Goal: Information Seeking & Learning: Find specific fact

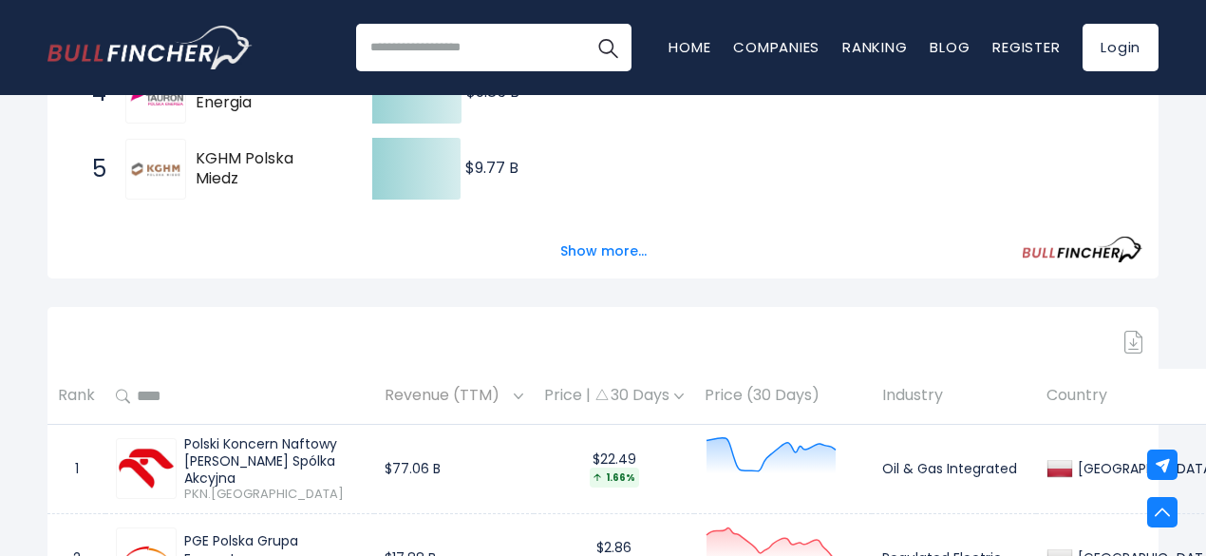
scroll to position [401, 0]
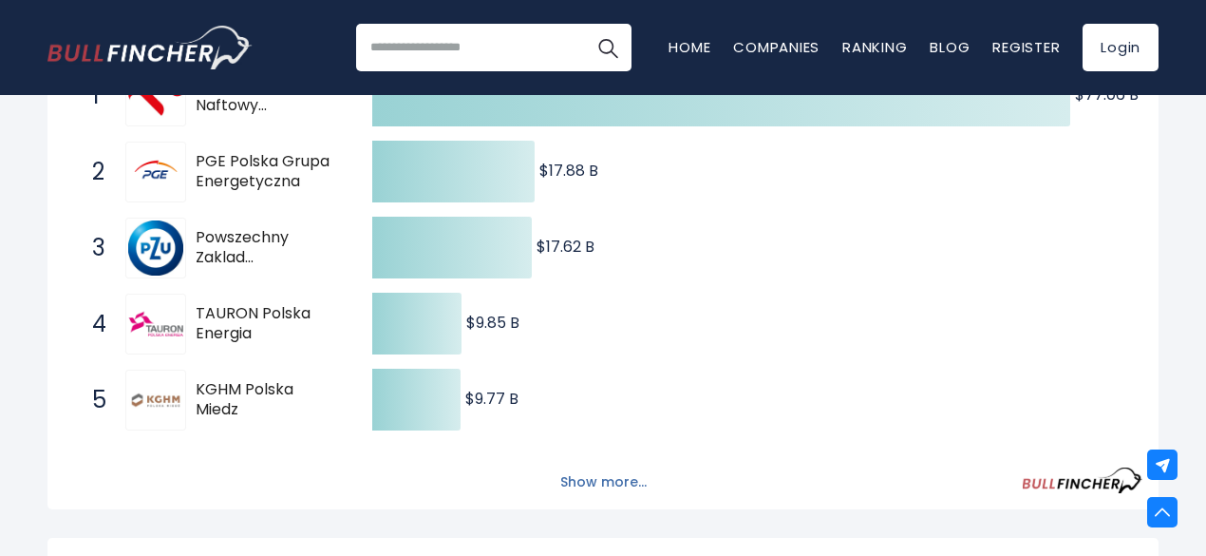
click at [574, 498] on button "Show more..." at bounding box center [603, 481] width 109 height 31
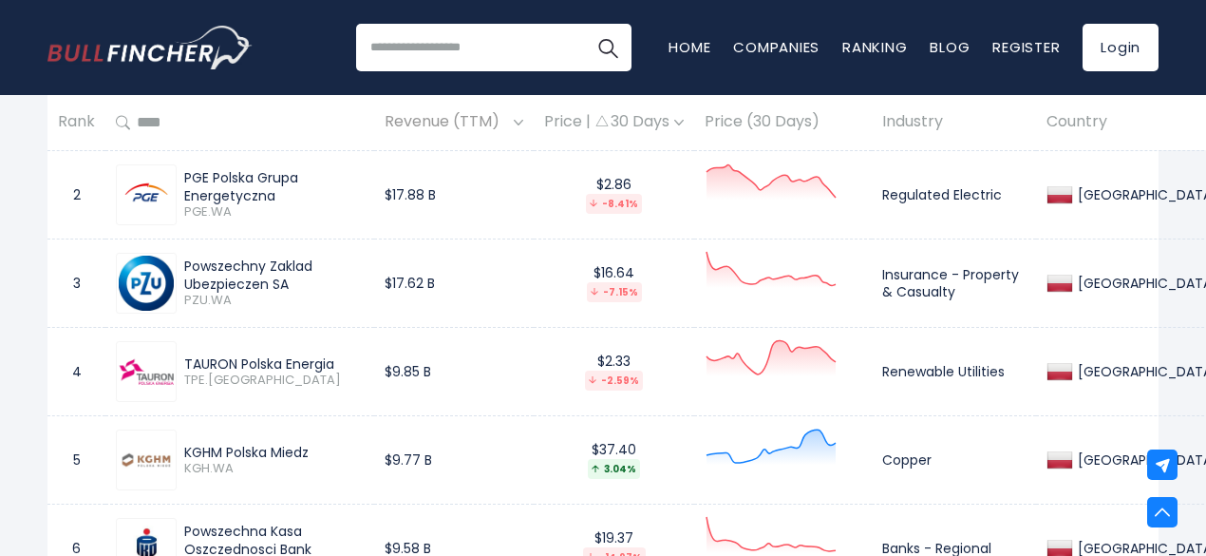
scroll to position [1177, 0]
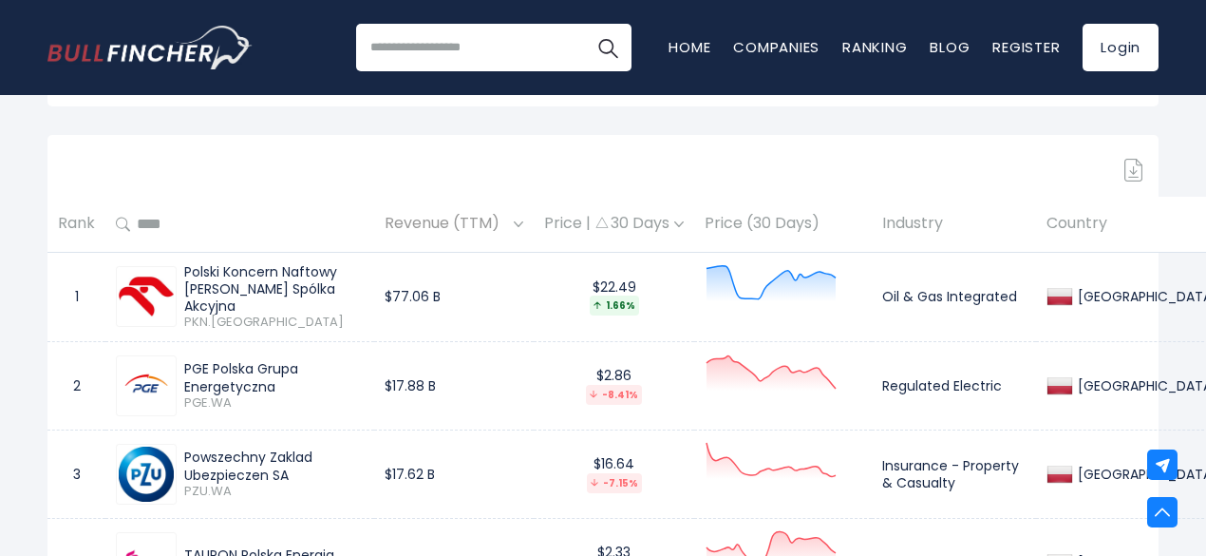
drag, startPoint x: 184, startPoint y: 305, endPoint x: 333, endPoint y: 320, distance: 149.9
click at [333, 315] on div "Polski Koncern Naftowy [PERSON_NAME] Spólka Akcyjna" at bounding box center [274, 289] width 180 height 52
copy div "Polski Koncern Naftowy [PERSON_NAME] Spólka Akcyjna"
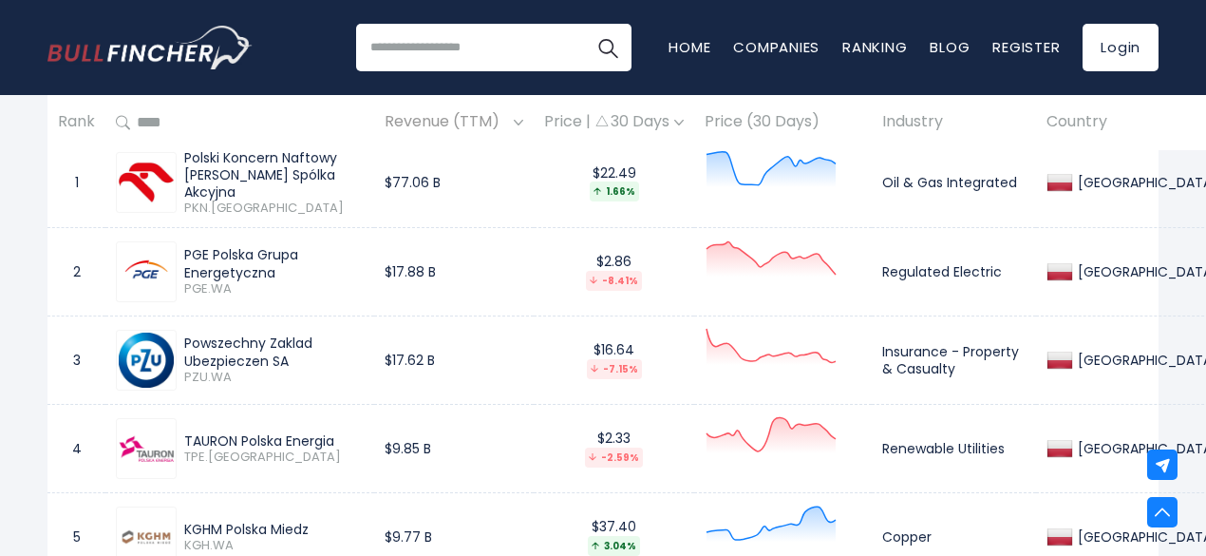
scroll to position [1329, 0]
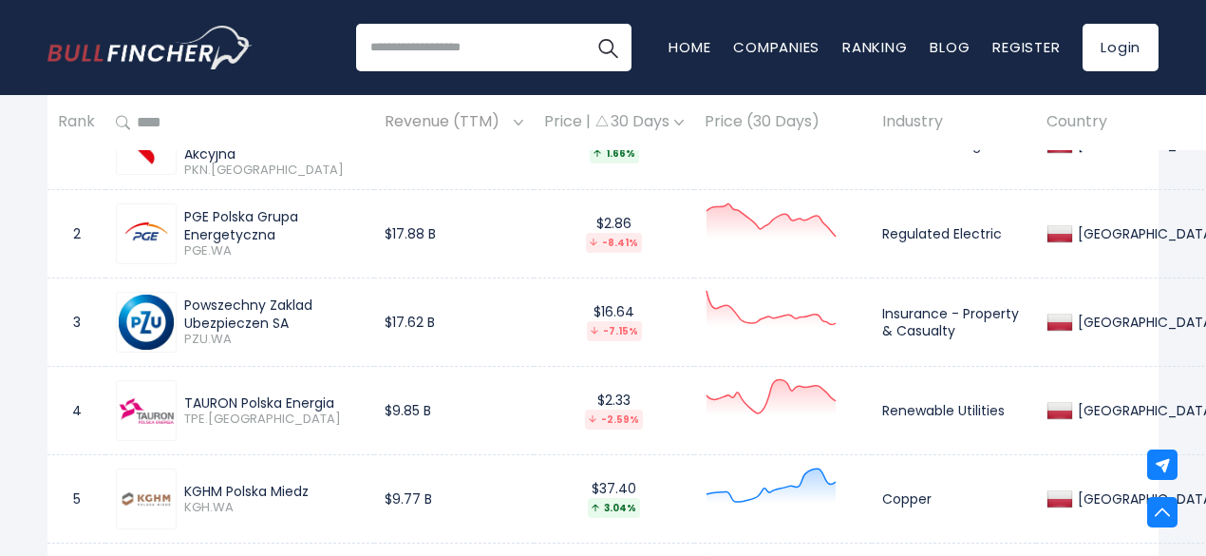
drag, startPoint x: 185, startPoint y: 240, endPoint x: 274, endPoint y: 253, distance: 89.2
click at [274, 242] on div "PGE Polska Grupa Energetyczna" at bounding box center [274, 225] width 180 height 34
copy div "PGE Polska Grupa Energetyczna"
drag, startPoint x: 182, startPoint y: 332, endPoint x: 294, endPoint y: 344, distance: 112.8
click at [294, 344] on div "Powszechny Zaklad Ubezpieczen SA PZU.WA" at bounding box center [270, 321] width 187 height 50
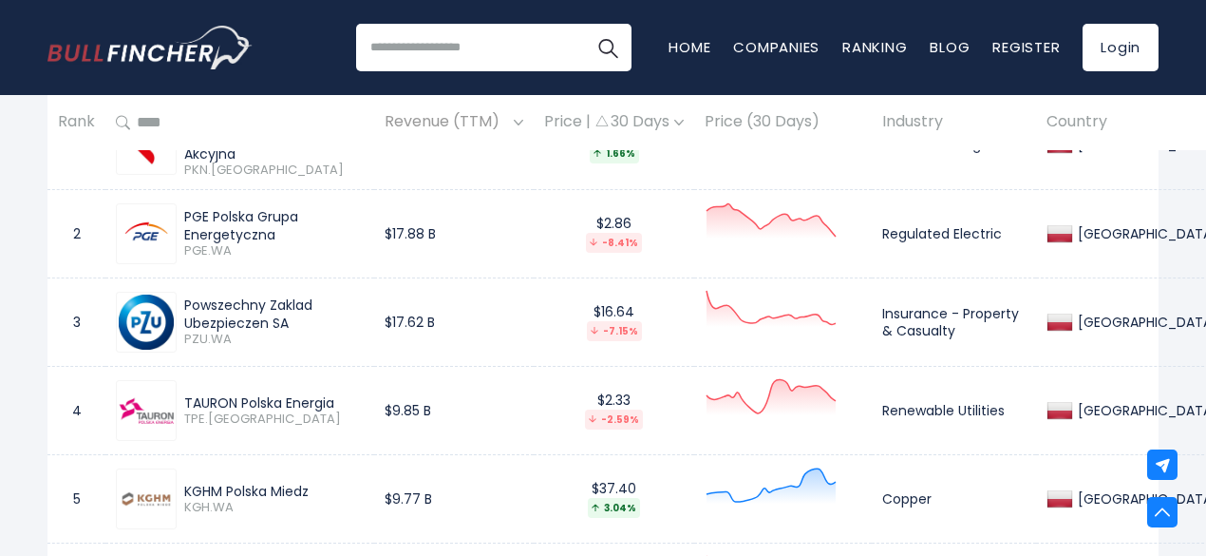
copy div "Powszechny Zaklad Ubezpieczen SA"
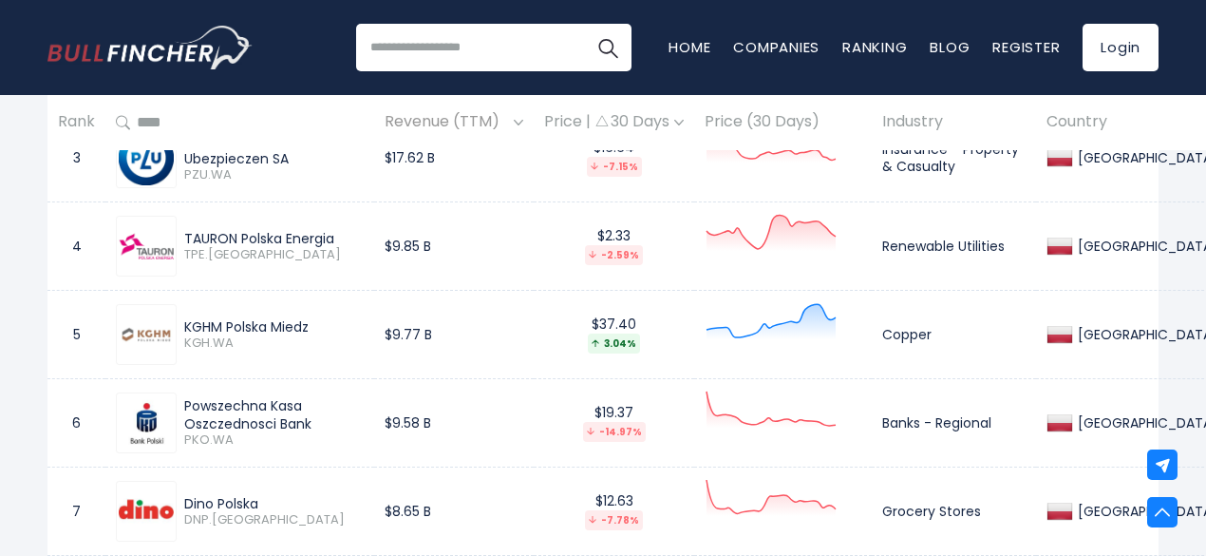
scroll to position [1531, 0]
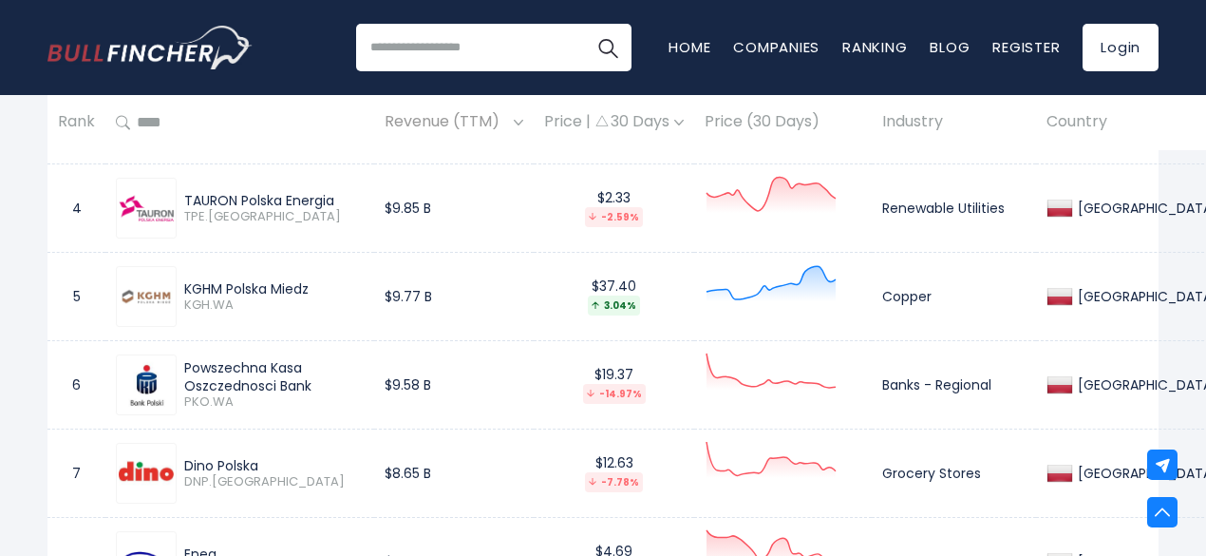
drag, startPoint x: 340, startPoint y: 223, endPoint x: 186, endPoint y: 221, distance: 153.9
click at [186, 209] on div "TAURON Polska Energia" at bounding box center [274, 200] width 180 height 17
copy div "TAURON Polska Energia"
drag, startPoint x: 313, startPoint y: 314, endPoint x: 183, endPoint y: 311, distance: 129.2
click at [183, 311] on div "KGHM Polska Miedz KGH.WA" at bounding box center [270, 296] width 187 height 33
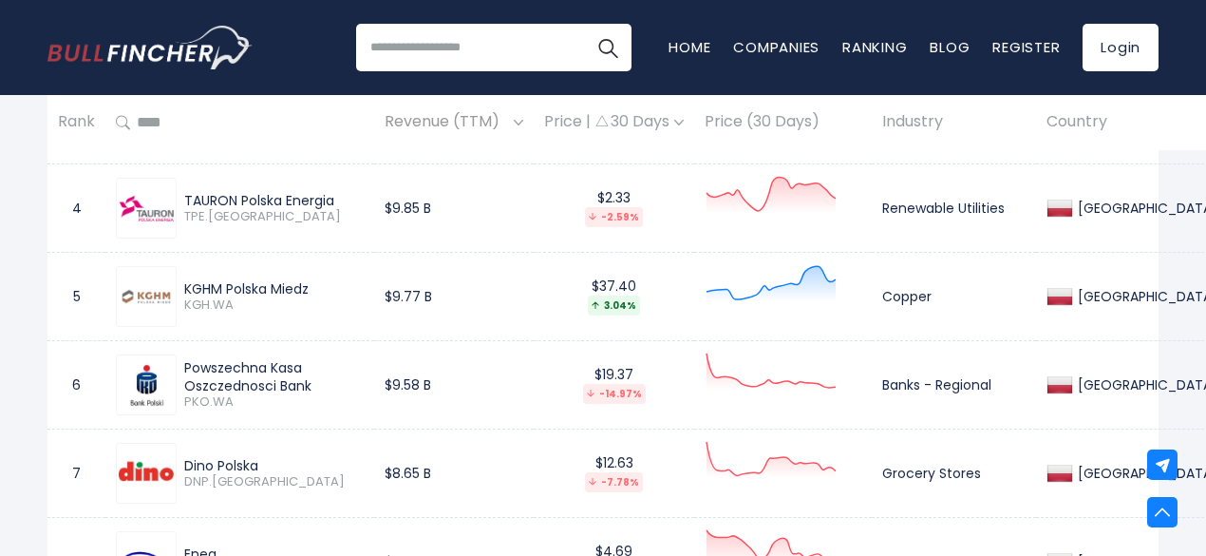
copy div "KGHM Polska Miedz"
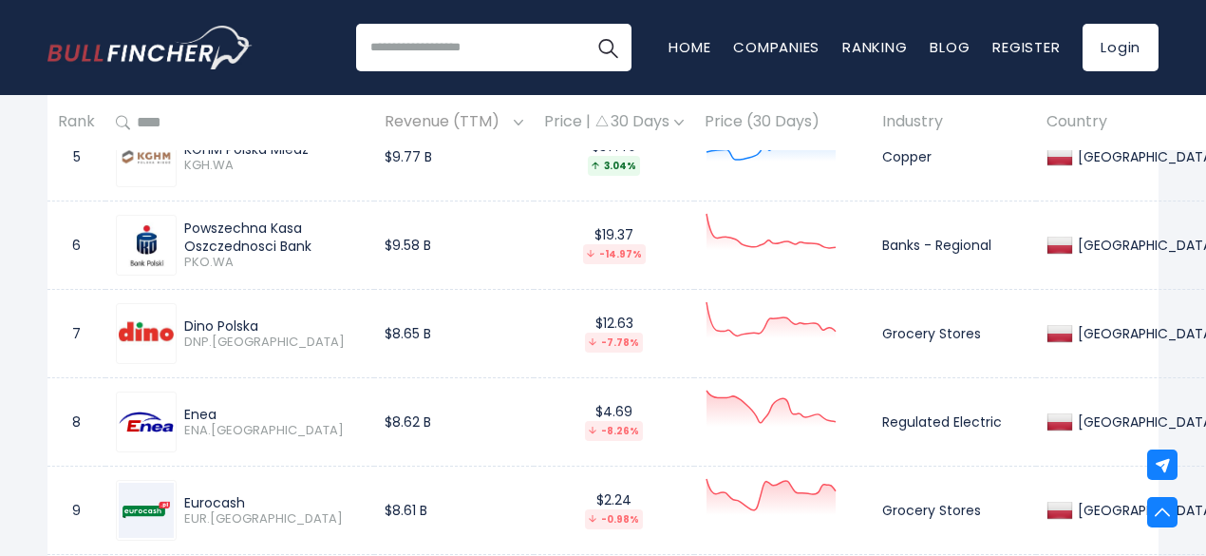
scroll to position [1747, 0]
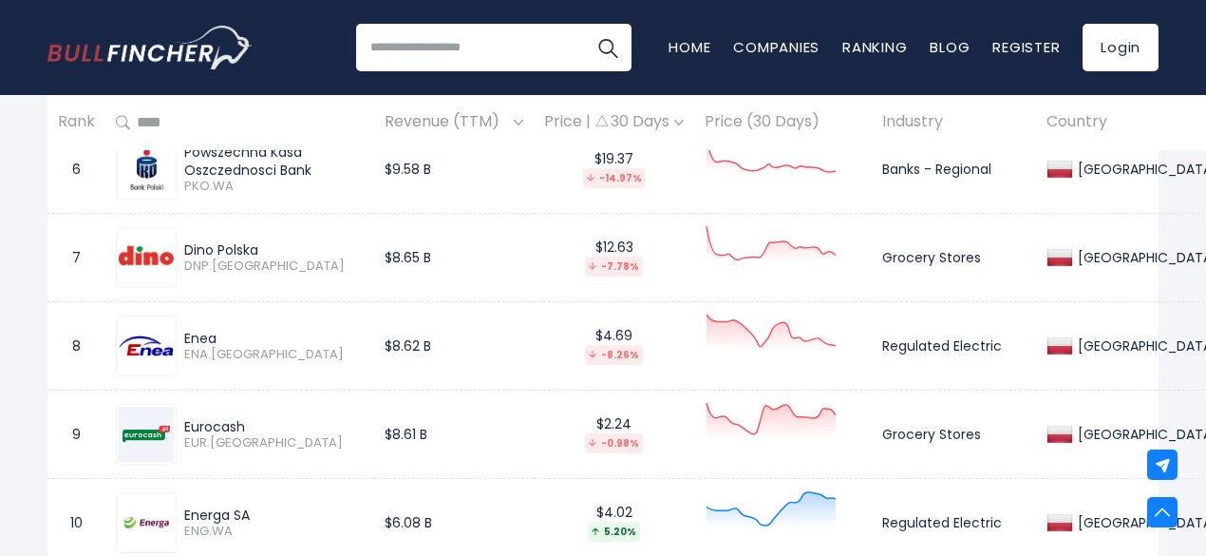
drag, startPoint x: 261, startPoint y: 271, endPoint x: 184, endPoint y: 264, distance: 77.2
click at [184, 258] on div "Dino Polska" at bounding box center [274, 249] width 180 height 17
copy div "Dino Polska"
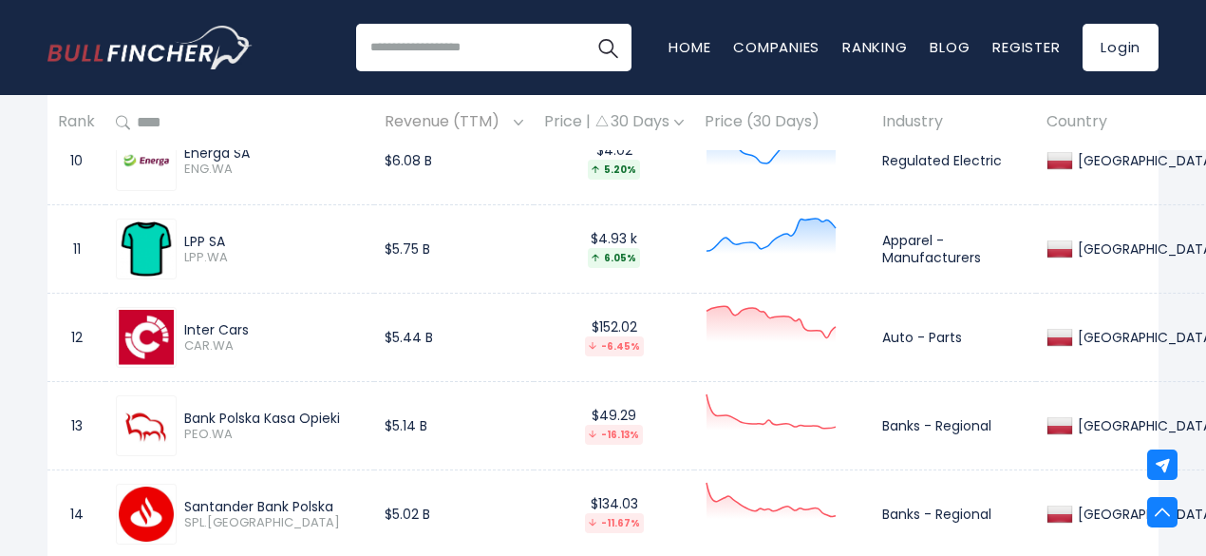
scroll to position [2127, 0]
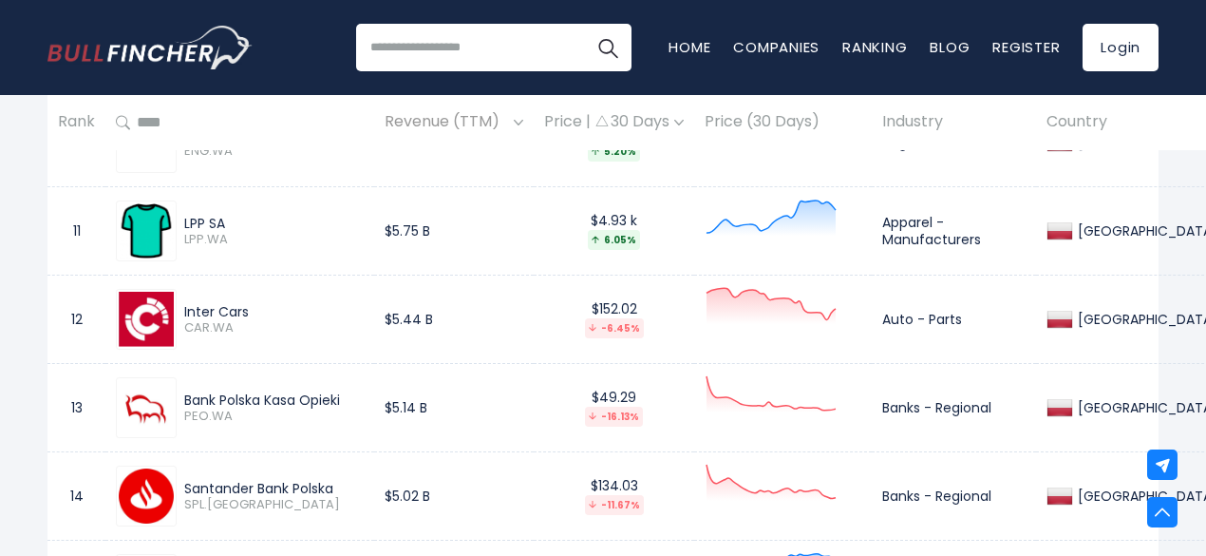
drag, startPoint x: 229, startPoint y: 240, endPoint x: 184, endPoint y: 244, distance: 44.8
click at [184, 232] on div "LPP SA" at bounding box center [274, 223] width 180 height 17
copy div "LPP SA"
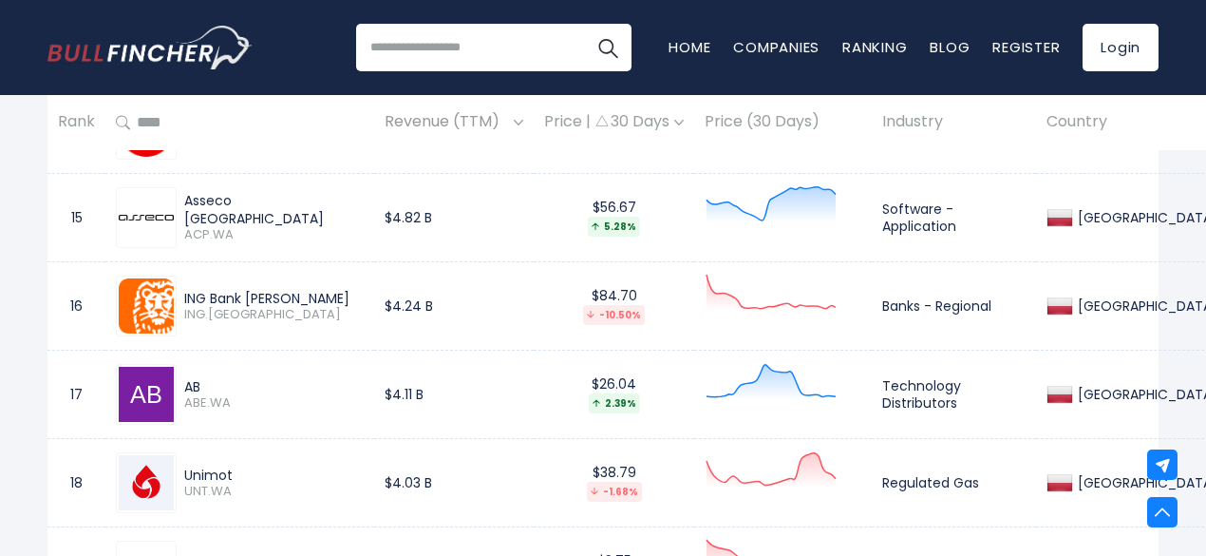
scroll to position [2495, 0]
drag, startPoint x: 287, startPoint y: 224, endPoint x: 186, endPoint y: 228, distance: 100.8
click at [186, 225] on div "Asseco [GEOGRAPHIC_DATA]" at bounding box center [274, 208] width 180 height 34
copy div "Asseco [GEOGRAPHIC_DATA]"
drag, startPoint x: 201, startPoint y: 403, endPoint x: 308, endPoint y: 398, distance: 106.5
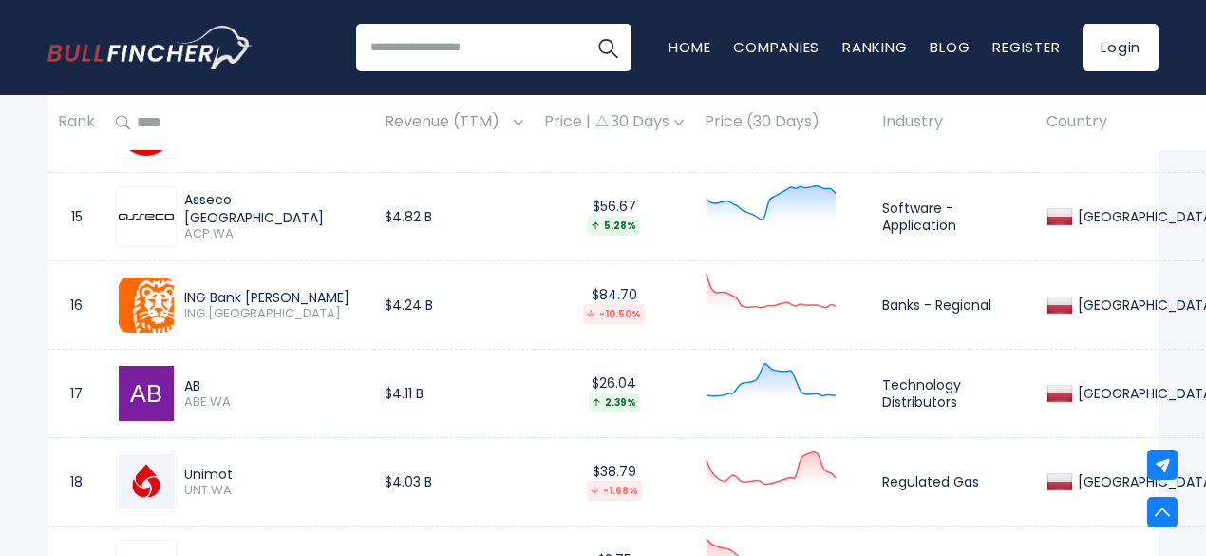
click at [203, 394] on div "AB" at bounding box center [274, 385] width 180 height 17
drag, startPoint x: 205, startPoint y: 404, endPoint x: 186, endPoint y: 404, distance: 19.0
click at [186, 394] on div "AB" at bounding box center [274, 385] width 180 height 17
copy div "AB"
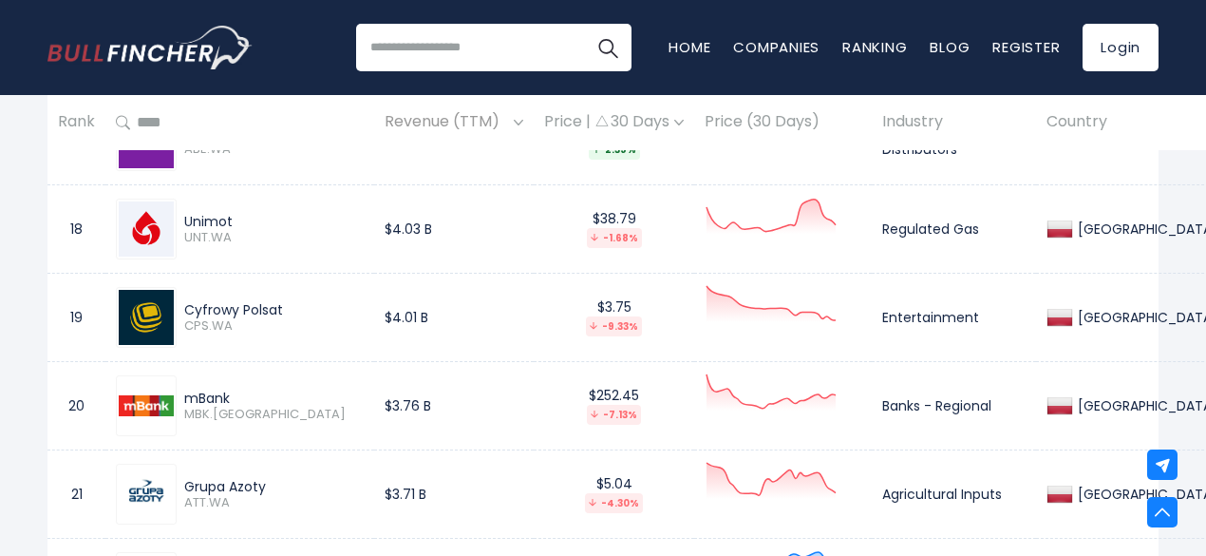
scroll to position [2773, 0]
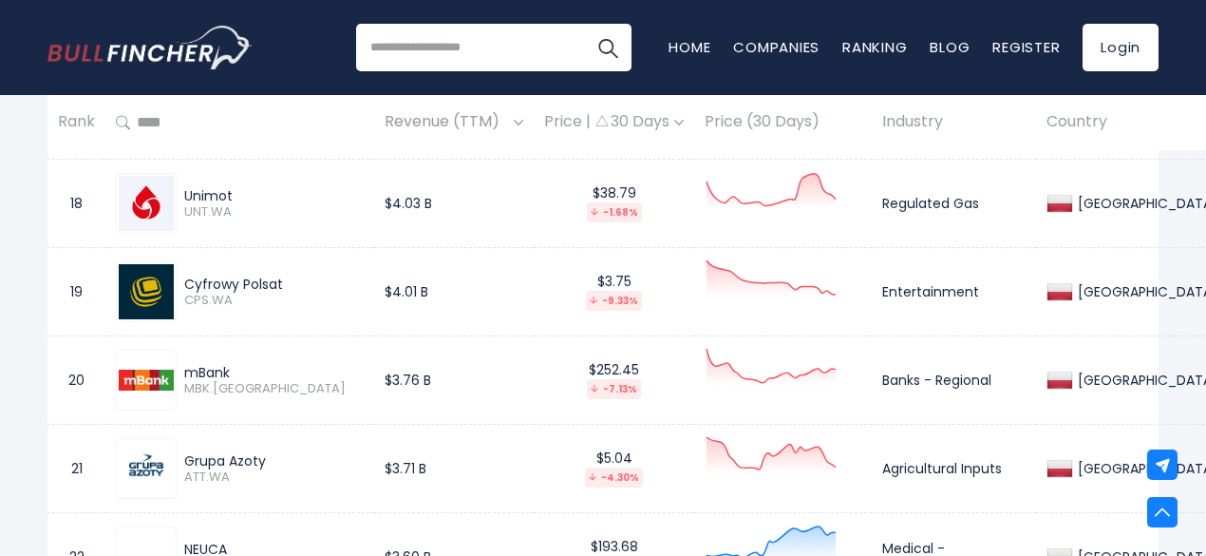
drag, startPoint x: 234, startPoint y: 215, endPoint x: 184, endPoint y: 215, distance: 49.4
click at [184, 204] on div "Unimot" at bounding box center [274, 195] width 180 height 17
copy div "Unimot"
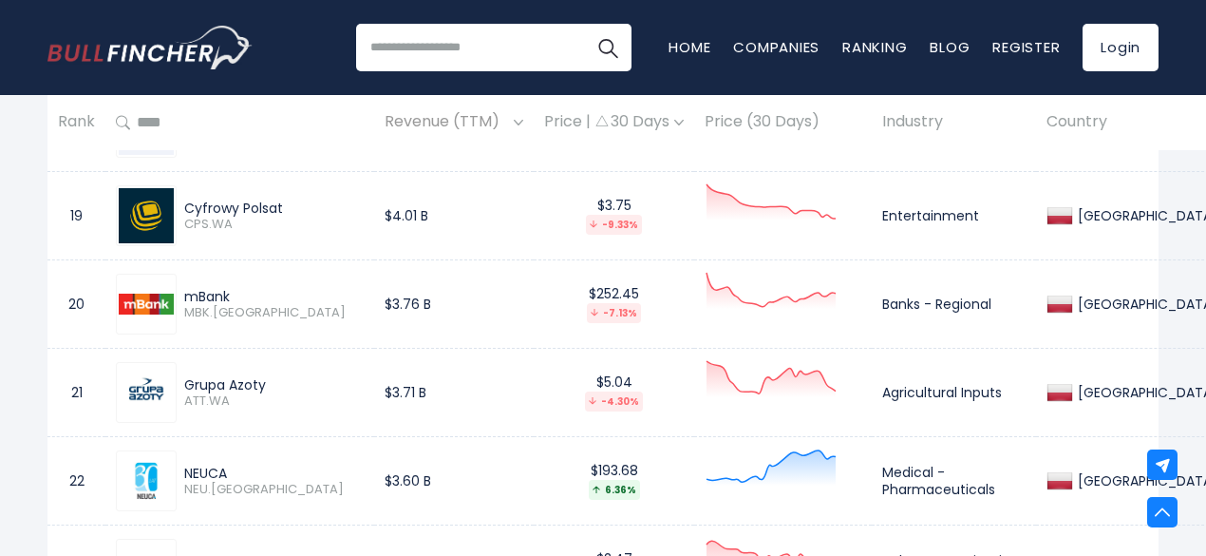
scroll to position [2989, 0]
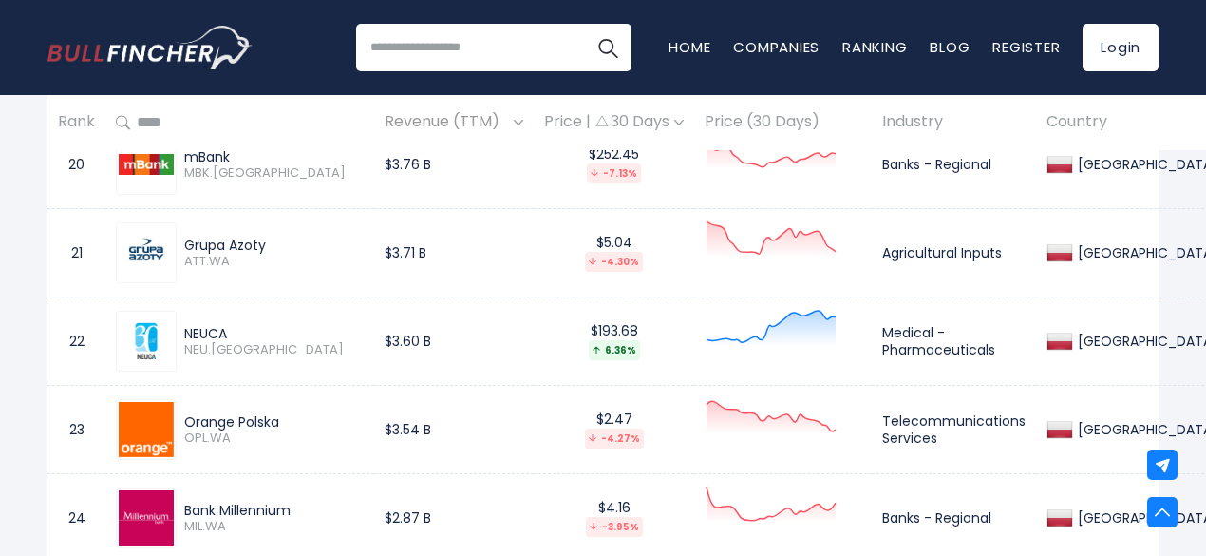
drag, startPoint x: 275, startPoint y: 261, endPoint x: 177, endPoint y: 259, distance: 98.8
click at [177, 259] on div "Grupa Azoty ATT.WA" at bounding box center [270, 253] width 187 height 33
drag, startPoint x: 237, startPoint y: 345, endPoint x: 187, endPoint y: 351, distance: 49.7
click at [187, 342] on div "NEUCA" at bounding box center [274, 333] width 180 height 17
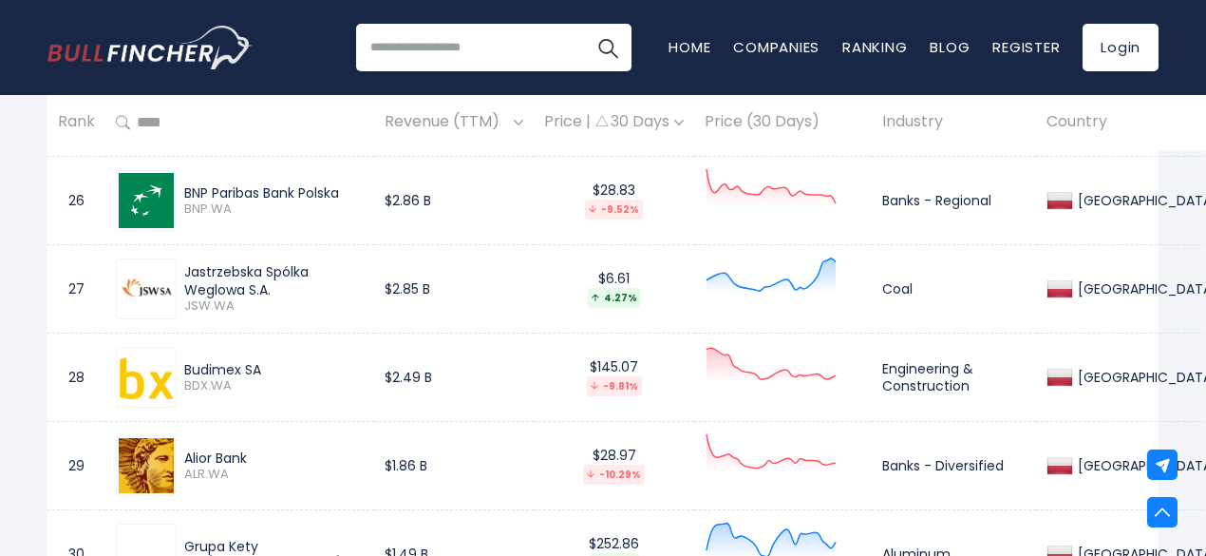
scroll to position [3495, 0]
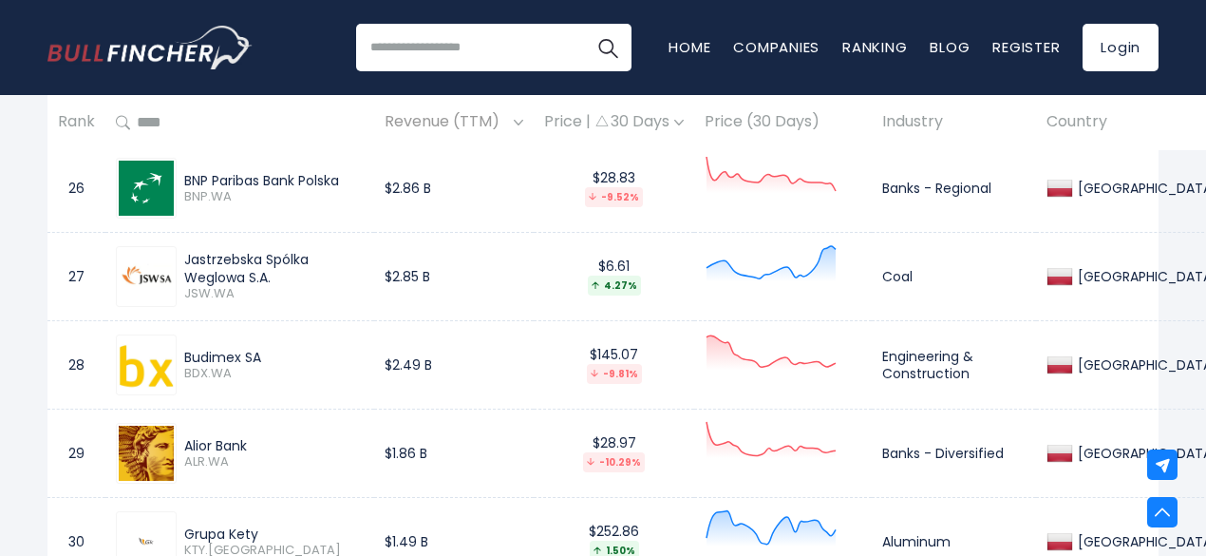
drag, startPoint x: 184, startPoint y: 273, endPoint x: 275, endPoint y: 288, distance: 92.5
click at [275, 285] on div "Jastrzebska Spólka Weglowa S.A." at bounding box center [274, 268] width 180 height 34
drag, startPoint x: 270, startPoint y: 372, endPoint x: 184, endPoint y: 374, distance: 85.5
click at [184, 366] on div "Budimex SA" at bounding box center [274, 357] width 180 height 17
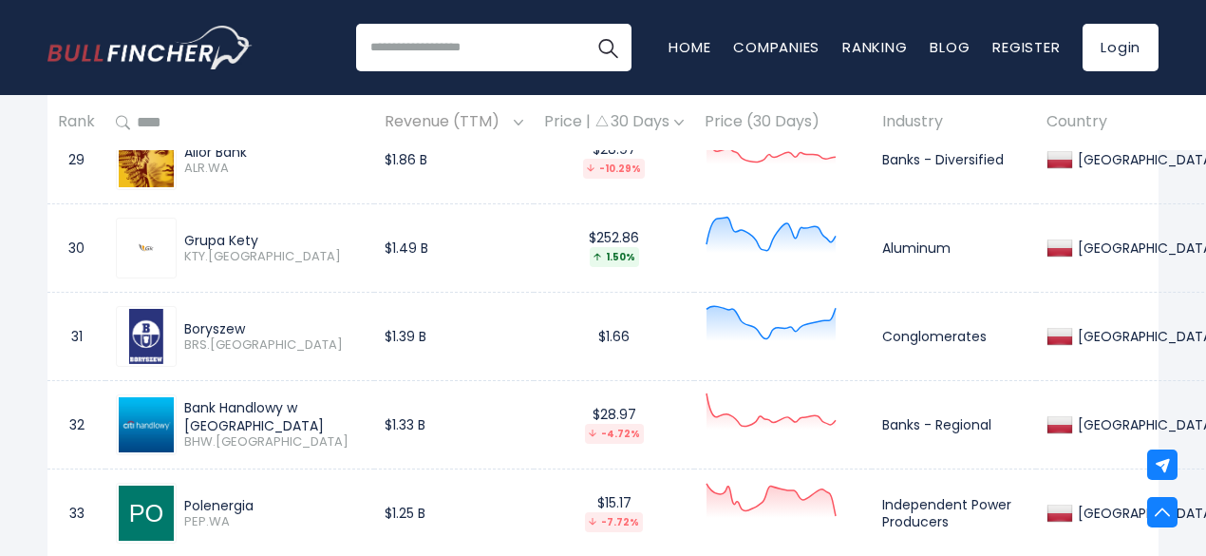
scroll to position [3799, 0]
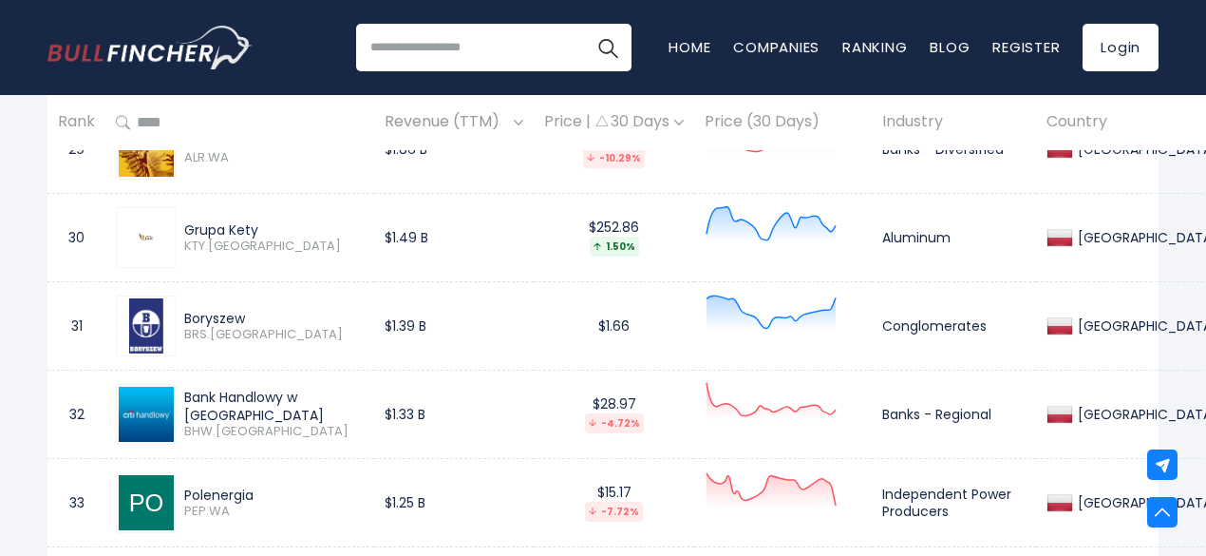
drag, startPoint x: 262, startPoint y: 242, endPoint x: 184, endPoint y: 252, distance: 78.5
click at [184, 238] on div "Grupa Kety" at bounding box center [274, 229] width 180 height 17
drag, startPoint x: 252, startPoint y: 332, endPoint x: 185, endPoint y: 332, distance: 66.5
click at [185, 327] on div "Boryszew" at bounding box center [274, 318] width 180 height 17
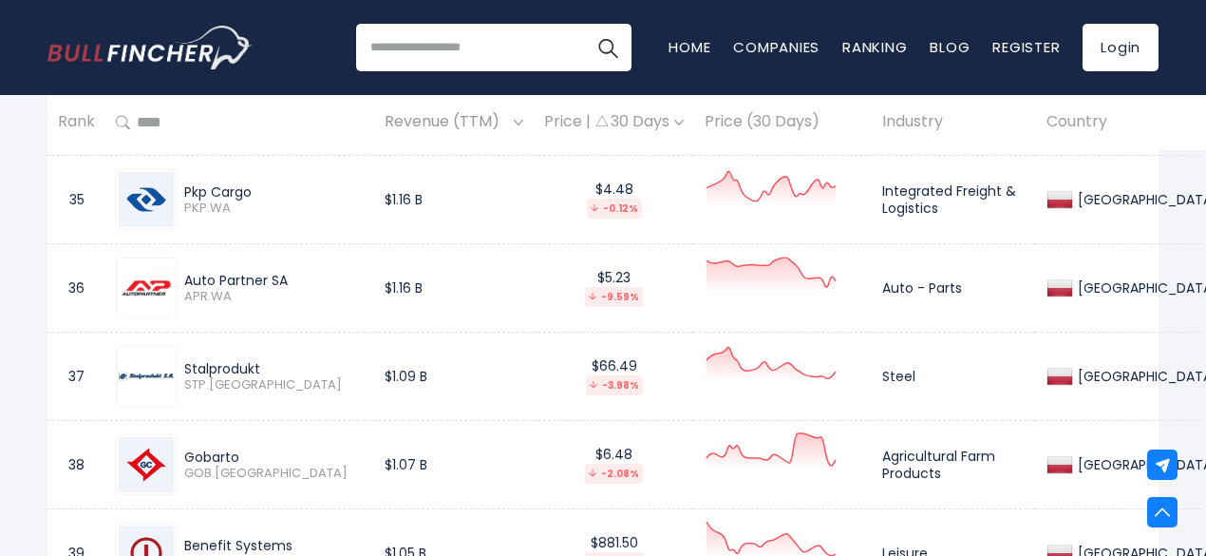
scroll to position [4292, 0]
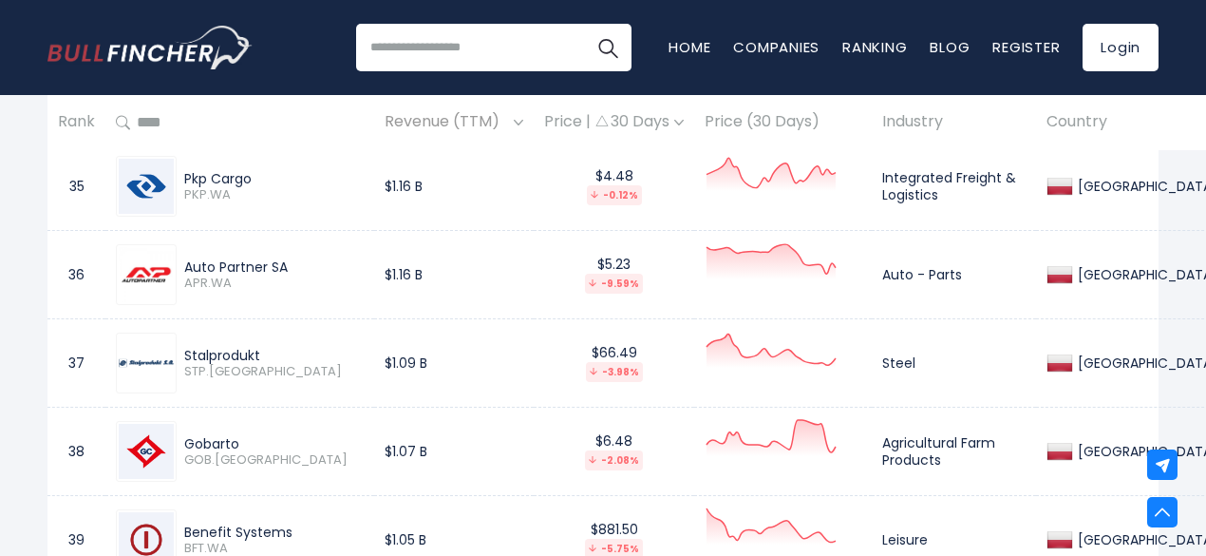
drag, startPoint x: 290, startPoint y: 279, endPoint x: 183, endPoint y: 280, distance: 106.4
click at [183, 280] on div "Auto Partner SA APR.[GEOGRAPHIC_DATA]" at bounding box center [270, 274] width 187 height 33
drag, startPoint x: 267, startPoint y: 366, endPoint x: 186, endPoint y: 366, distance: 80.7
click at [186, 364] on div "Stalprodukt" at bounding box center [274, 355] width 180 height 17
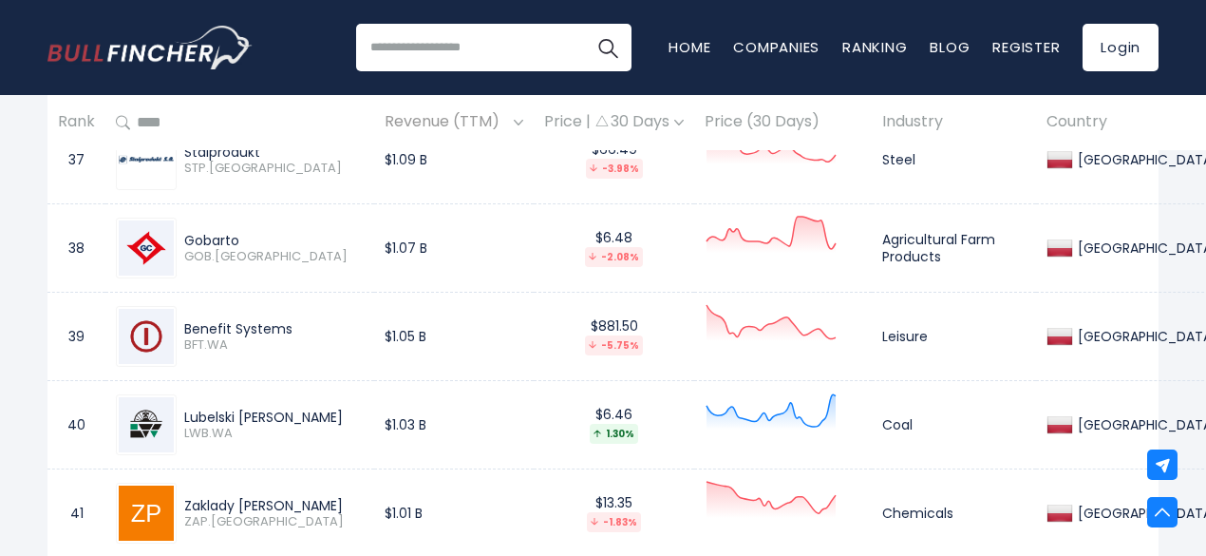
scroll to position [4507, 0]
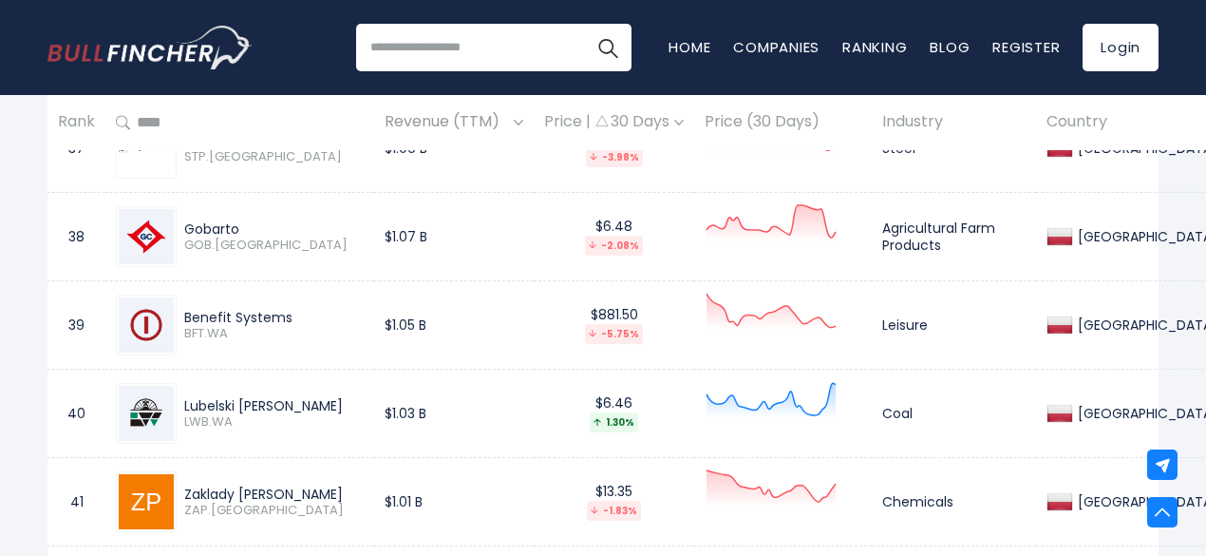
drag, startPoint x: 238, startPoint y: 240, endPoint x: 169, endPoint y: 240, distance: 69.3
click at [169, 240] on div "Gobarto GOB.WA" at bounding box center [240, 236] width 248 height 61
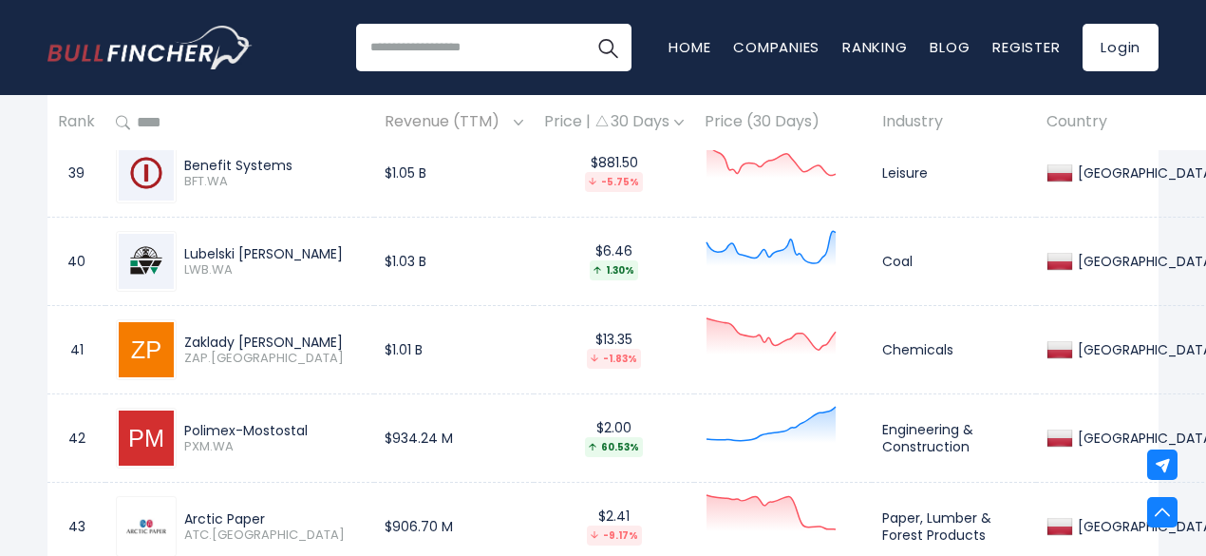
scroll to position [4697, 0]
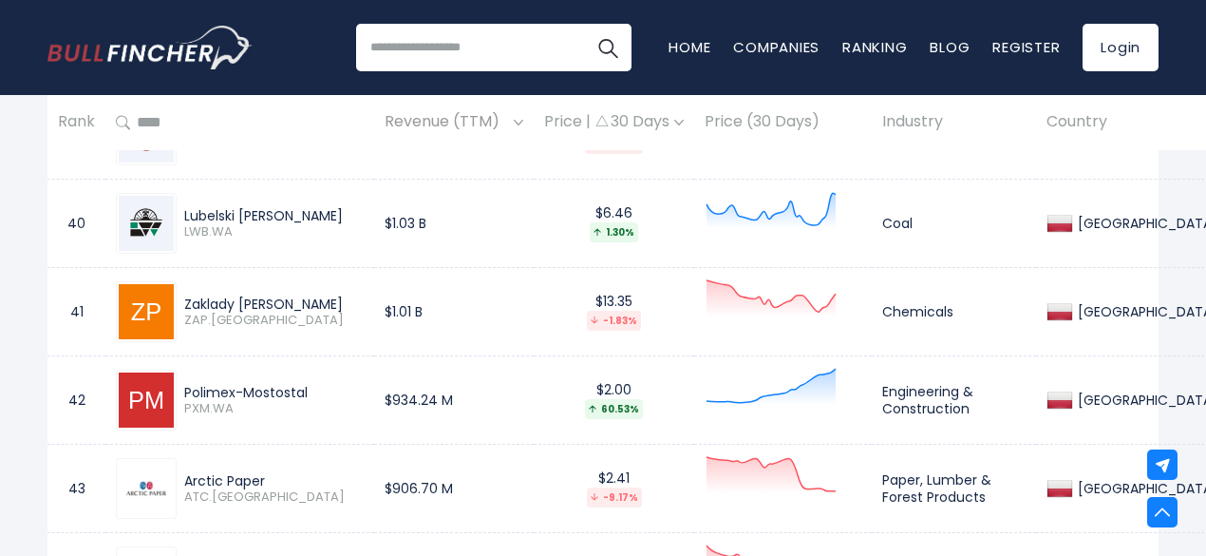
drag, startPoint x: 358, startPoint y: 229, endPoint x: 185, endPoint y: 231, distance: 172.9
click at [185, 224] on div "Lubelski [PERSON_NAME]" at bounding box center [274, 215] width 180 height 17
drag, startPoint x: 346, startPoint y: 307, endPoint x: 183, endPoint y: 311, distance: 162.5
click at [183, 311] on div "Zaklady [PERSON_NAME] ZAP.WA" at bounding box center [270, 311] width 187 height 33
drag, startPoint x: 311, startPoint y: 400, endPoint x: 186, endPoint y: 400, distance: 124.4
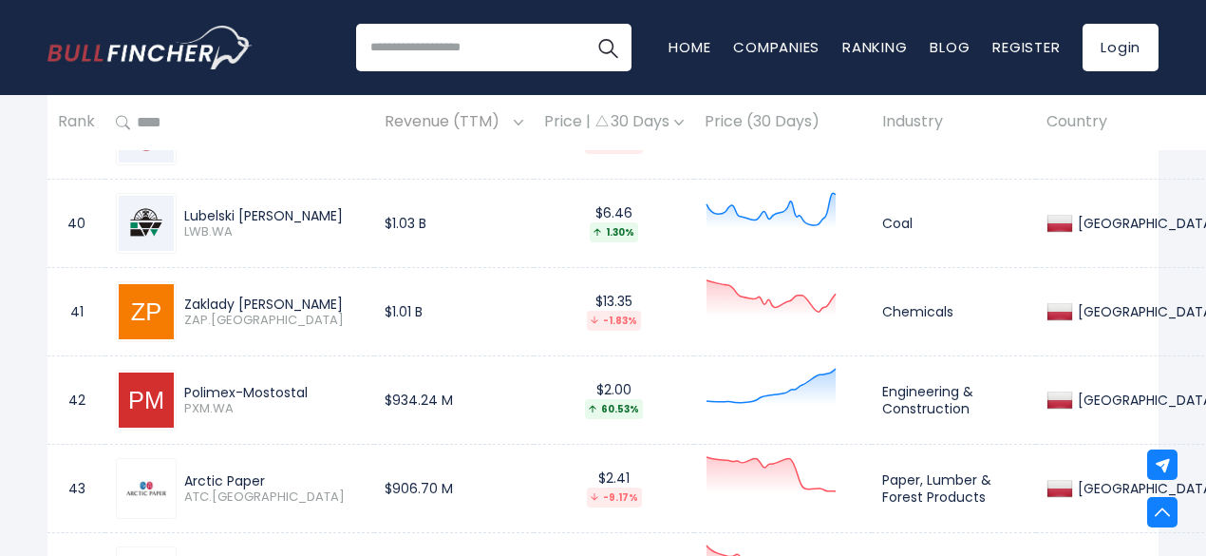
click at [186, 400] on div "Polimex-Mostostal" at bounding box center [274, 392] width 180 height 17
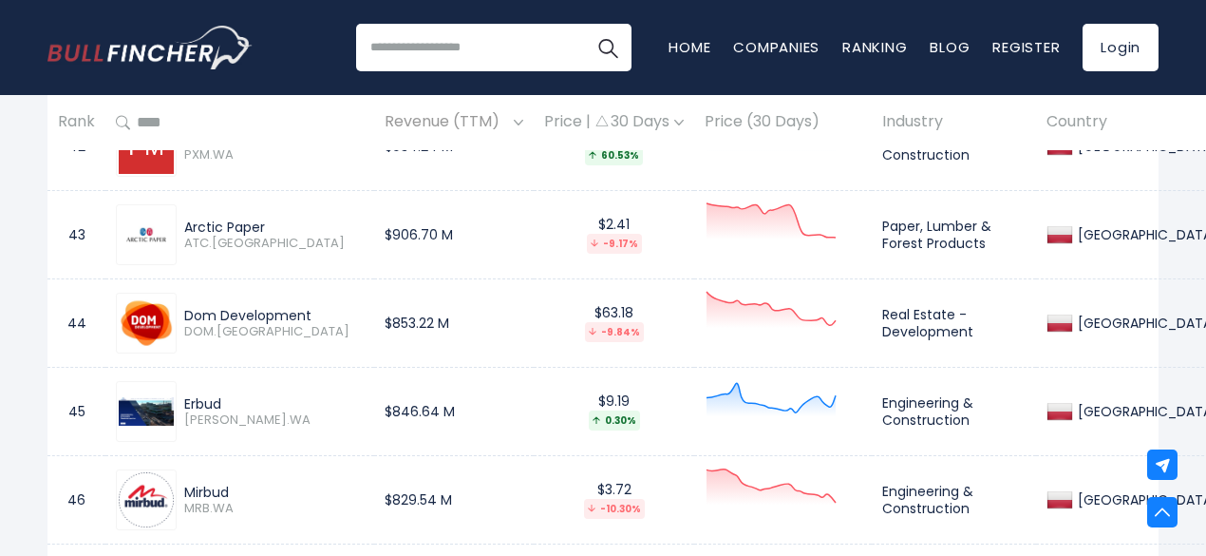
scroll to position [4963, 0]
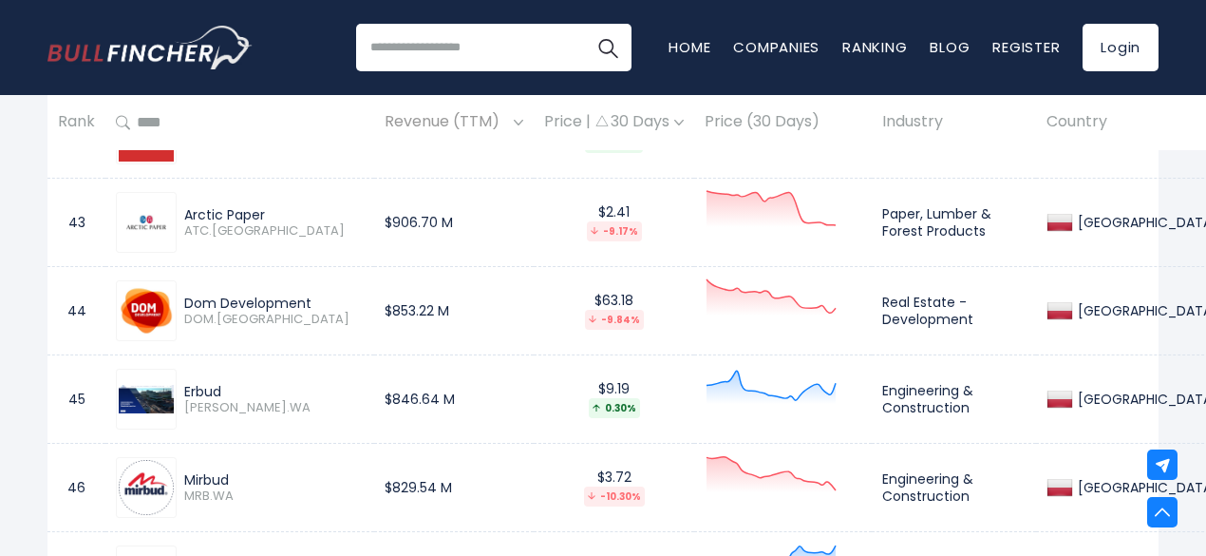
drag, startPoint x: 270, startPoint y: 224, endPoint x: 181, endPoint y: 223, distance: 88.4
click at [181, 223] on div "Arctic Paper ATC.WA" at bounding box center [270, 222] width 187 height 33
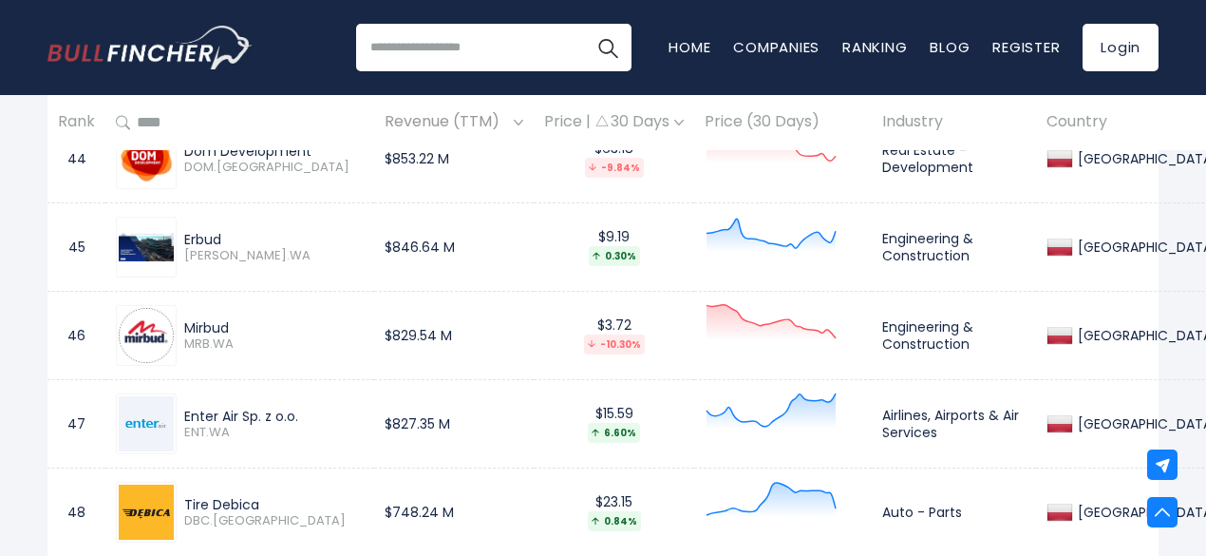
scroll to position [5153, 0]
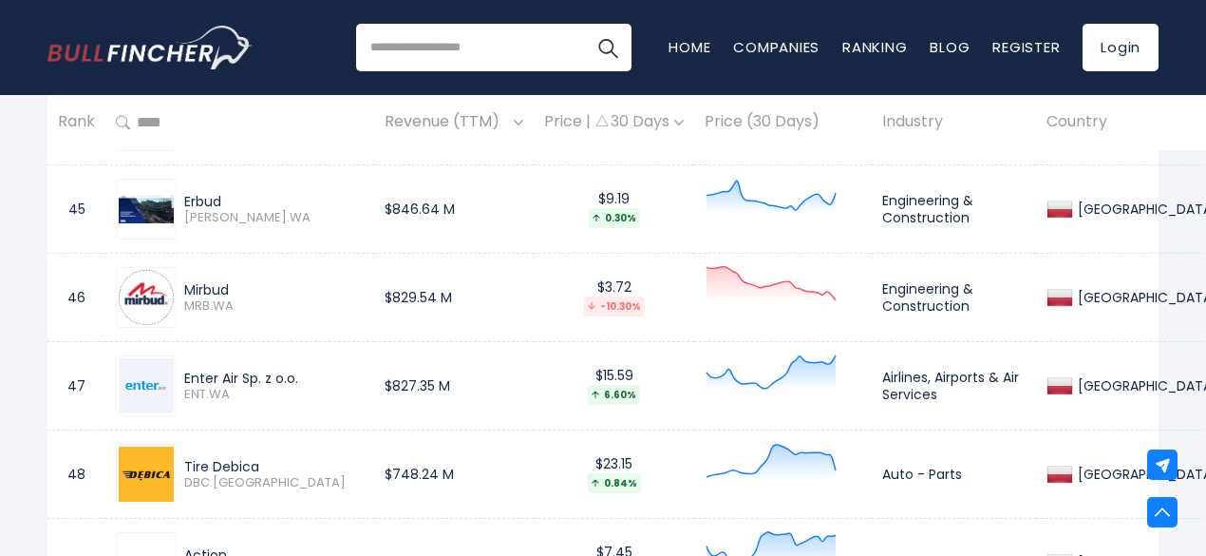
drag, startPoint x: 228, startPoint y: 215, endPoint x: 186, endPoint y: 215, distance: 41.8
click at [186, 210] on div "Erbud" at bounding box center [274, 201] width 180 height 17
drag, startPoint x: 243, startPoint y: 295, endPoint x: 182, endPoint y: 295, distance: 60.8
click at [182, 295] on div "Mirbud MRB.WA" at bounding box center [270, 297] width 187 height 33
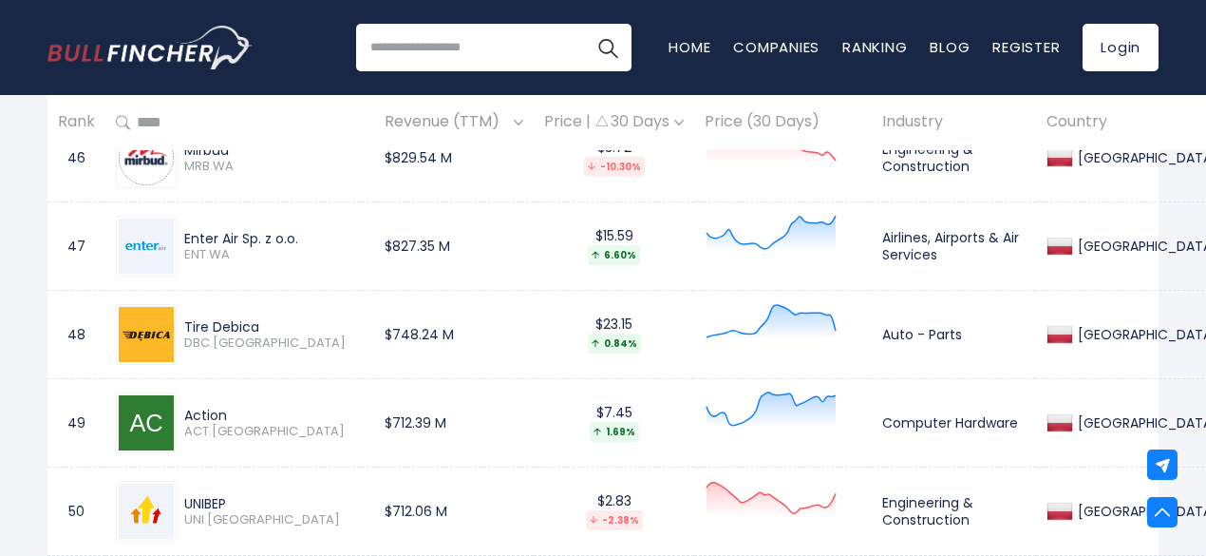
scroll to position [5305, 0]
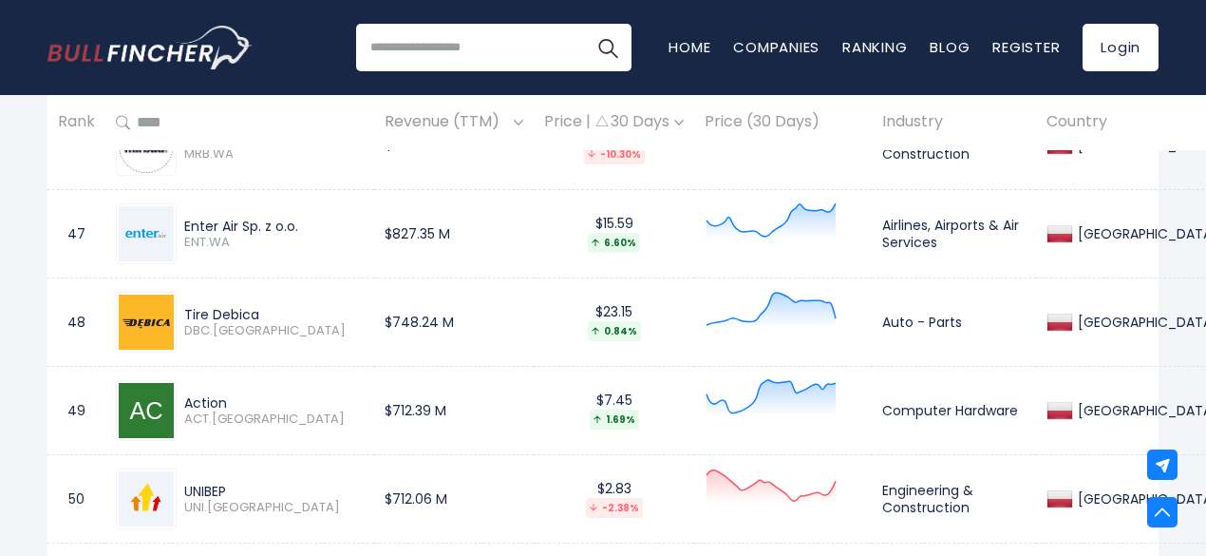
drag, startPoint x: 306, startPoint y: 237, endPoint x: 182, endPoint y: 243, distance: 123.7
click at [182, 243] on div "Enter Air Sp. z o.o. ENT.WA" at bounding box center [270, 234] width 187 height 33
drag, startPoint x: 264, startPoint y: 318, endPoint x: 179, endPoint y: 318, distance: 85.5
click at [179, 318] on div "Tire Debica DBC.WA" at bounding box center [270, 322] width 187 height 33
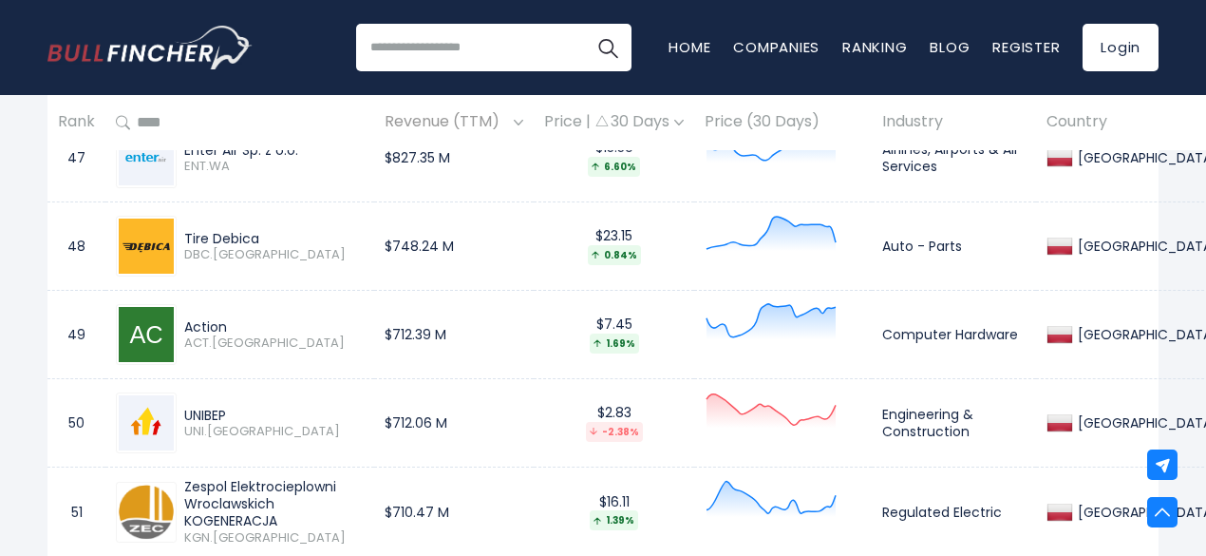
scroll to position [5444, 0]
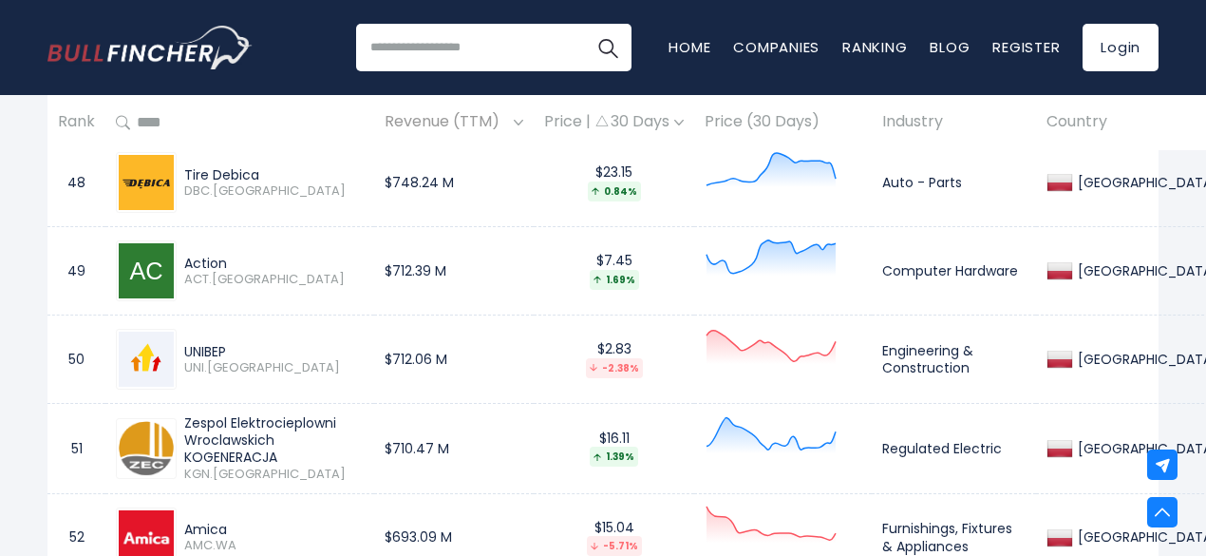
drag, startPoint x: 236, startPoint y: 273, endPoint x: 184, endPoint y: 273, distance: 51.3
click at [184, 272] on div "Action" at bounding box center [274, 263] width 180 height 17
drag, startPoint x: 236, startPoint y: 363, endPoint x: 186, endPoint y: 361, distance: 49.4
click at [186, 360] on div "UNIBEP" at bounding box center [274, 351] width 180 height 17
